Goal: Task Accomplishment & Management: Use online tool/utility

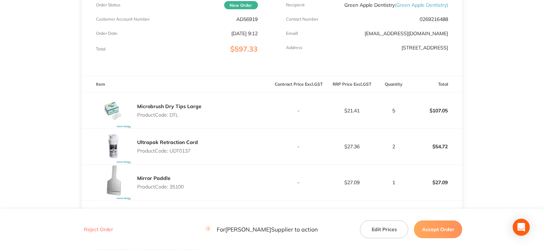
scroll to position [142, 0]
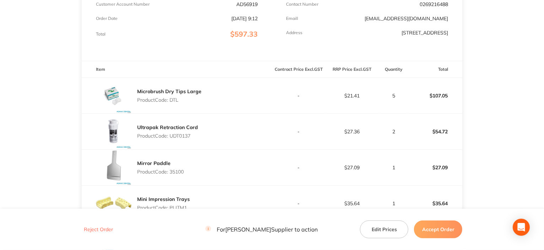
click at [178, 102] on p "Product Code: DTL" at bounding box center [169, 100] width 64 height 6
click at [176, 102] on p "Product Code: DTL" at bounding box center [169, 100] width 64 height 6
copy p "DTL"
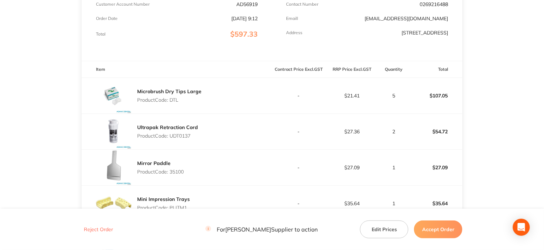
click at [190, 135] on p "Product Code: UDT0137" at bounding box center [167, 136] width 61 height 6
copy p "UDT0137"
click at [179, 170] on p "Product Code: 35100" at bounding box center [160, 172] width 47 height 6
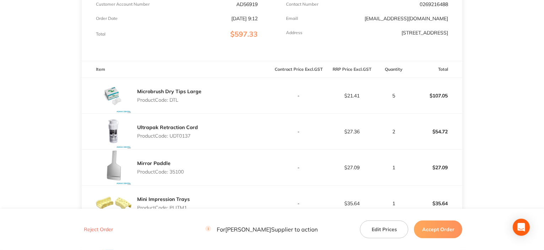
copy p "35100"
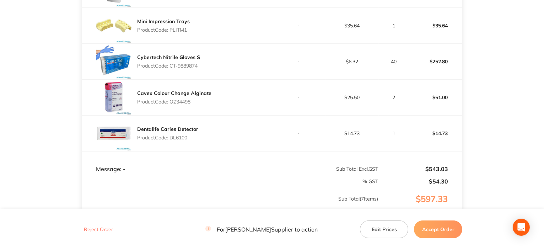
scroll to position [284, 0]
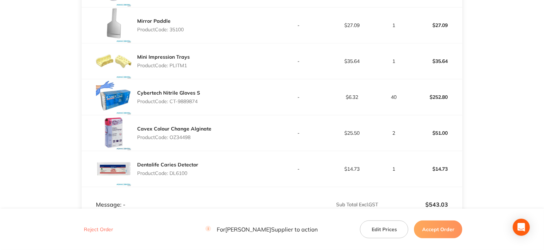
click at [178, 64] on p "Product Code: PLITM1" at bounding box center [163, 66] width 53 height 6
copy p "PLITM1"
drag, startPoint x: 207, startPoint y: 102, endPoint x: 171, endPoint y: 101, distance: 35.5
click at [171, 101] on div "Cybertech Nitrile Gloves S Product Code: CT-9889874" at bounding box center [177, 97] width 190 height 36
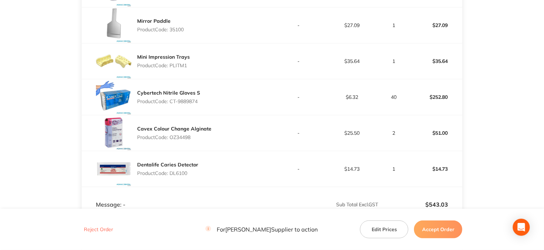
copy p "CT-9889874"
click at [185, 136] on p "Product Code: OZ34498" at bounding box center [174, 137] width 74 height 6
copy p "OZ34498"
click at [177, 172] on p "Product Code: DL6100" at bounding box center [167, 173] width 61 height 6
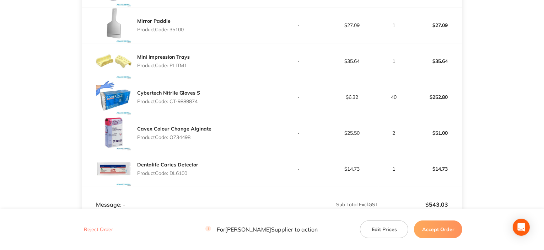
click at [177, 172] on p "Product Code: DL6100" at bounding box center [167, 173] width 61 height 6
copy p "DL6100"
drag, startPoint x: 445, startPoint y: 229, endPoint x: 434, endPoint y: 205, distance: 25.9
click at [445, 229] on button "Accept Order" at bounding box center [438, 229] width 48 height 18
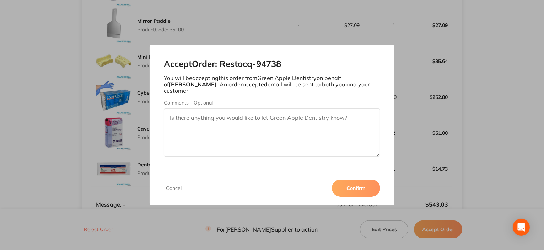
drag, startPoint x: 284, startPoint y: 66, endPoint x: 223, endPoint y: 67, distance: 61.1
click at [223, 67] on h2 "Accept Order: Restocq- 94738" at bounding box center [272, 64] width 216 height 10
copy h2 "Restocq- 94738"
click at [368, 186] on button "Confirm" at bounding box center [356, 187] width 48 height 17
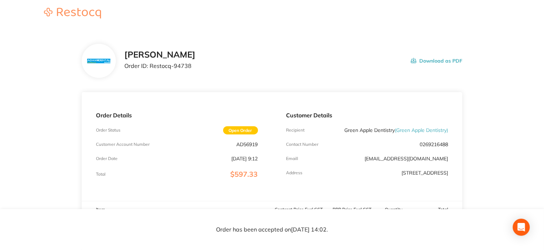
scroll to position [0, 0]
